Goal: Information Seeking & Learning: Understand process/instructions

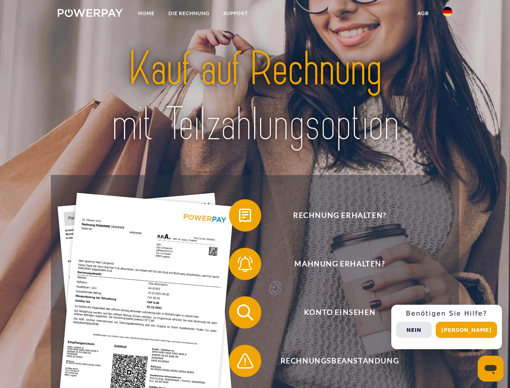
click at [90, 14] on img at bounding box center [90, 13] width 65 height 8
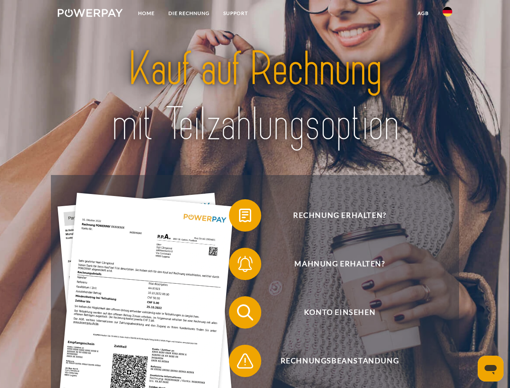
click at [447, 14] on img at bounding box center [448, 12] width 10 height 10
click at [423, 13] on link "agb" at bounding box center [423, 13] width 25 height 15
click at [239, 217] on span at bounding box center [233, 215] width 40 height 40
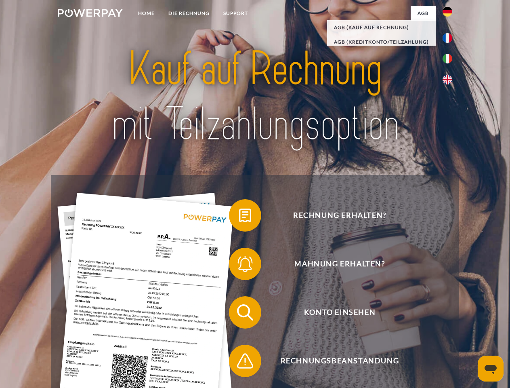
click at [239, 265] on span at bounding box center [233, 263] width 40 height 40
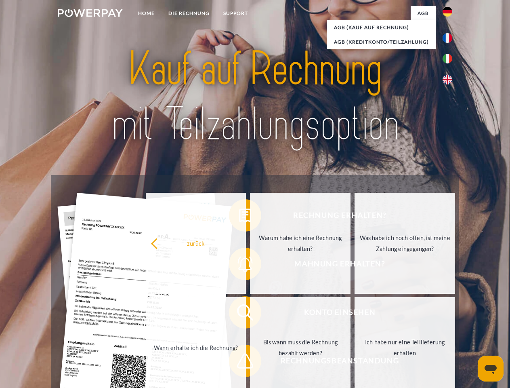
click at [250, 314] on link "Bis wann muss die Rechnung bezahlt werden?" at bounding box center [300, 347] width 101 height 101
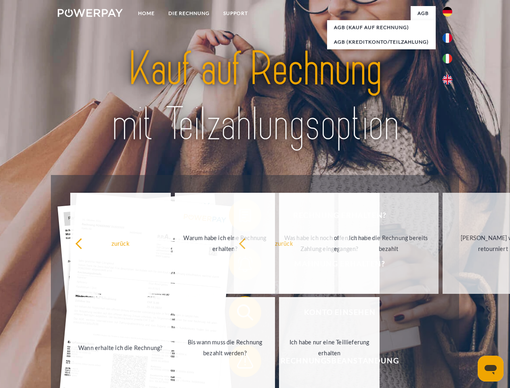
click at [239, 362] on span at bounding box center [233, 360] width 40 height 40
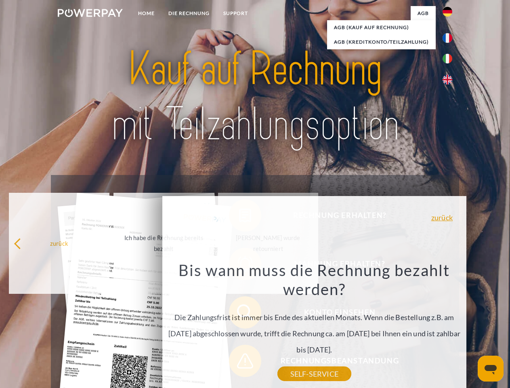
click at [449, 327] on div "Rechnung erhalten? Mahnung erhalten? Konto einsehen" at bounding box center [255, 336] width 408 height 323
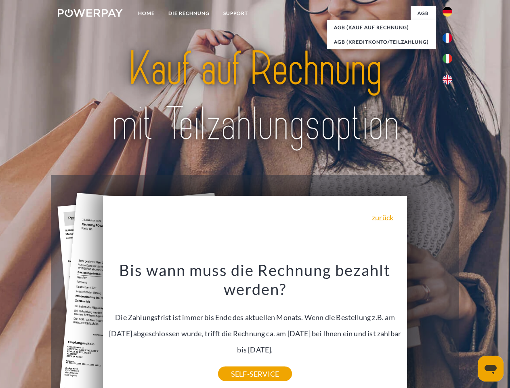
click at [430, 328] on span "Konto einsehen" at bounding box center [340, 312] width 198 height 32
click at [469, 329] on header "Home DIE RECHNUNG SUPPORT" at bounding box center [255, 279] width 510 height 558
